Goal: Task Accomplishment & Management: Manage account settings

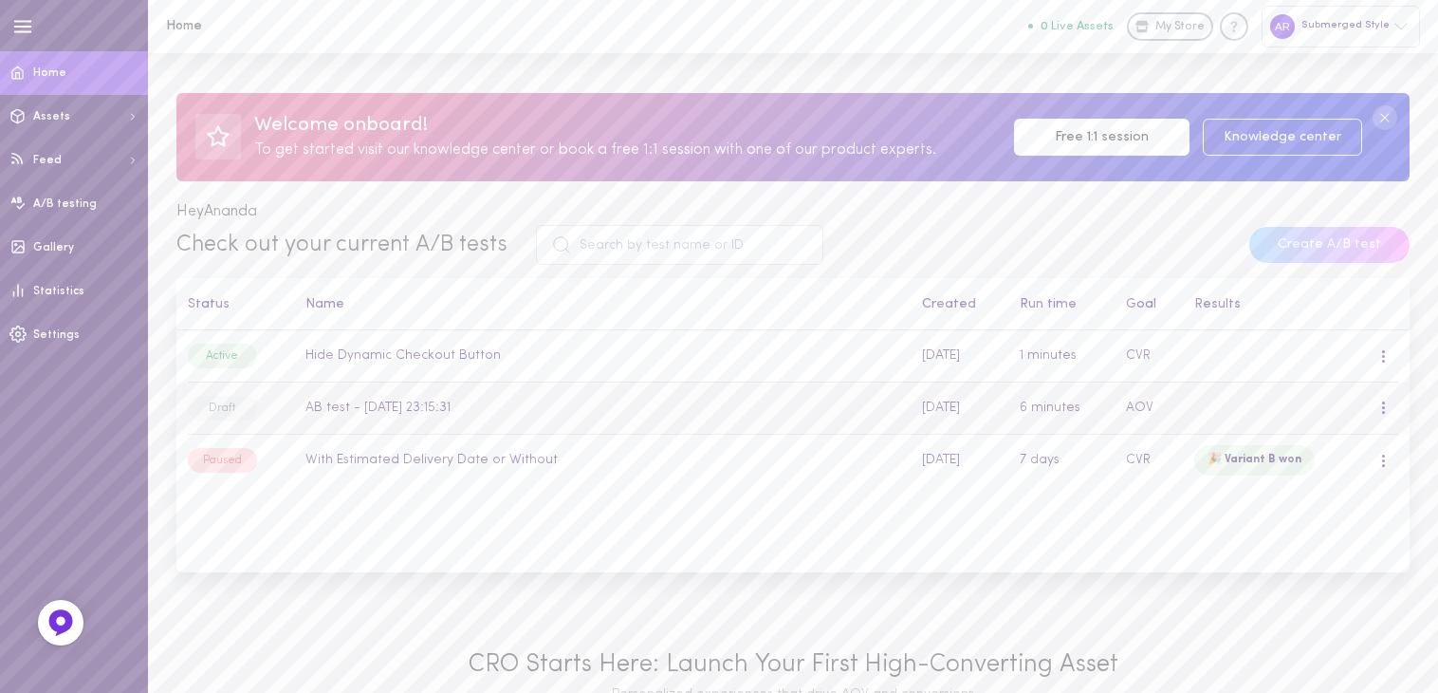
click at [1388, 411] on div at bounding box center [1383, 408] width 11 height 21
click at [1299, 547] on div "Remove" at bounding box center [1304, 541] width 169 height 46
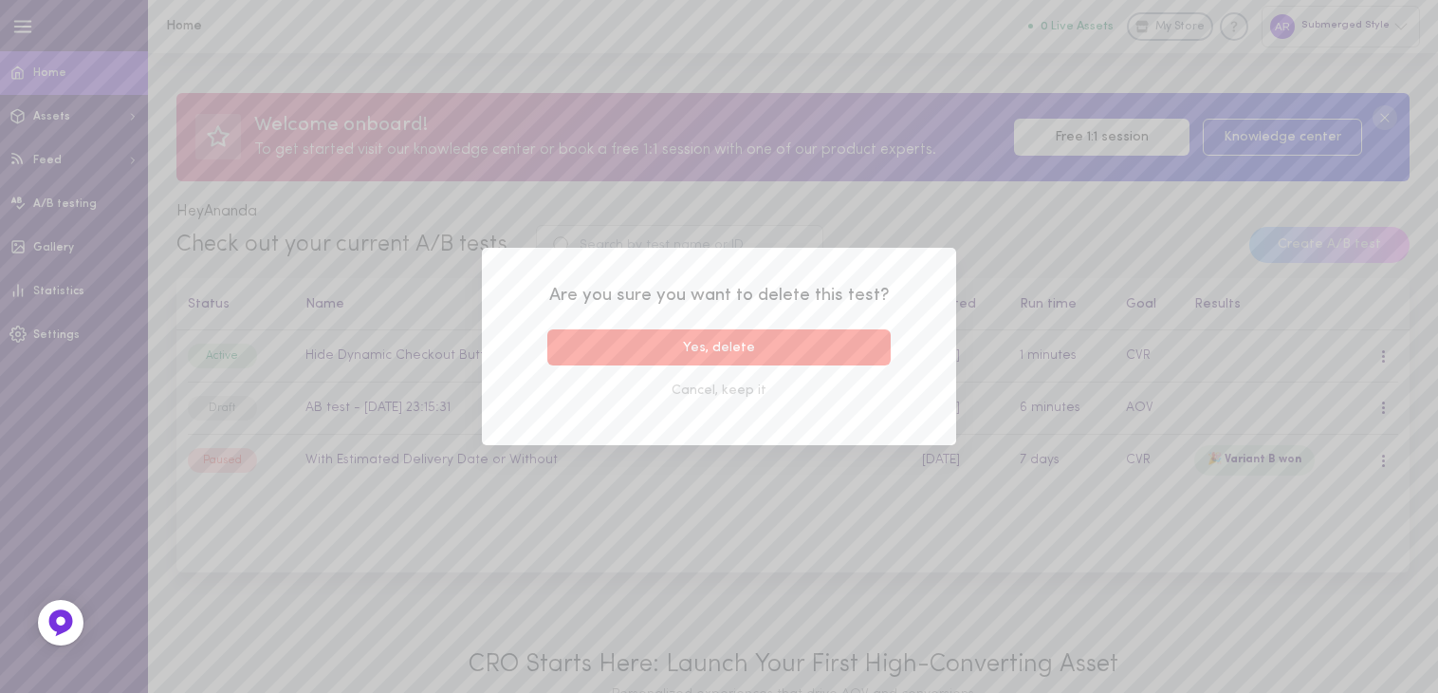
click at [803, 342] on button "Yes, delete" at bounding box center [718, 347] width 343 height 37
